Goal: Transaction & Acquisition: Purchase product/service

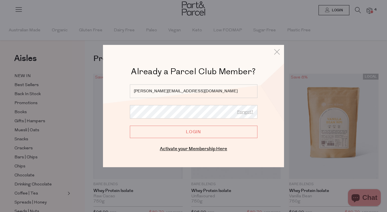
click at [199, 130] on input "Login" at bounding box center [193, 132] width 127 height 12
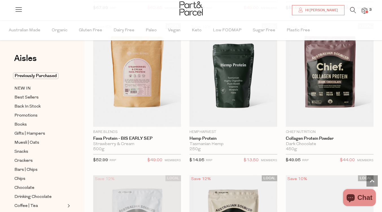
scroll to position [508, 0]
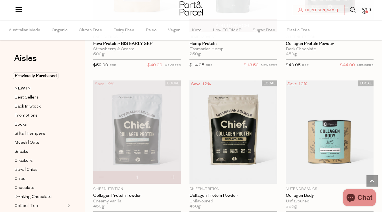
click at [205, 63] on span "$14.95" at bounding box center [197, 65] width 15 height 4
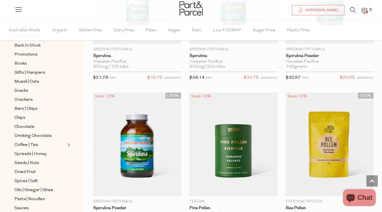
scroll to position [61, 0]
click at [21, 142] on span "Coffee | Tea" at bounding box center [25, 145] width 23 height 7
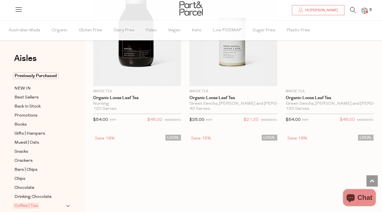
scroll to position [2547, 0]
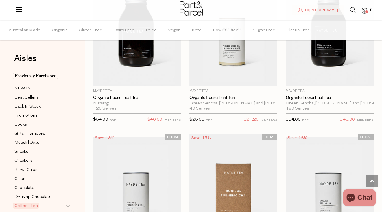
click at [153, 79] on button "Add To Parcel" at bounding box center [137, 82] width 88 height 13
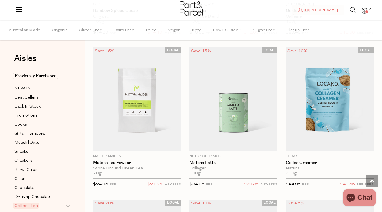
scroll to position [3581, 0]
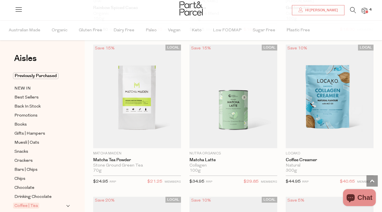
click at [151, 68] on img at bounding box center [137, 97] width 88 height 104
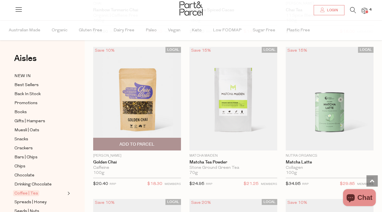
scroll to position [972, 0]
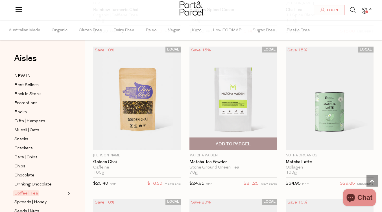
click at [229, 101] on img at bounding box center [234, 99] width 88 height 104
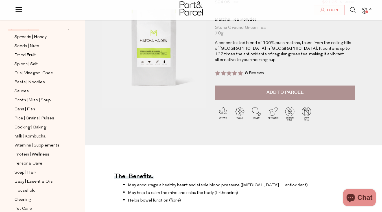
scroll to position [54, 0]
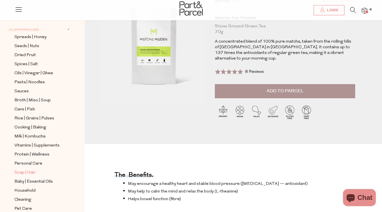
click at [29, 170] on span "Soap | Hair" at bounding box center [24, 173] width 21 height 7
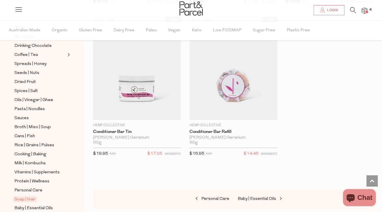
scroll to position [2438, 0]
